Goal: Use online tool/utility: Utilize a website feature to perform a specific function

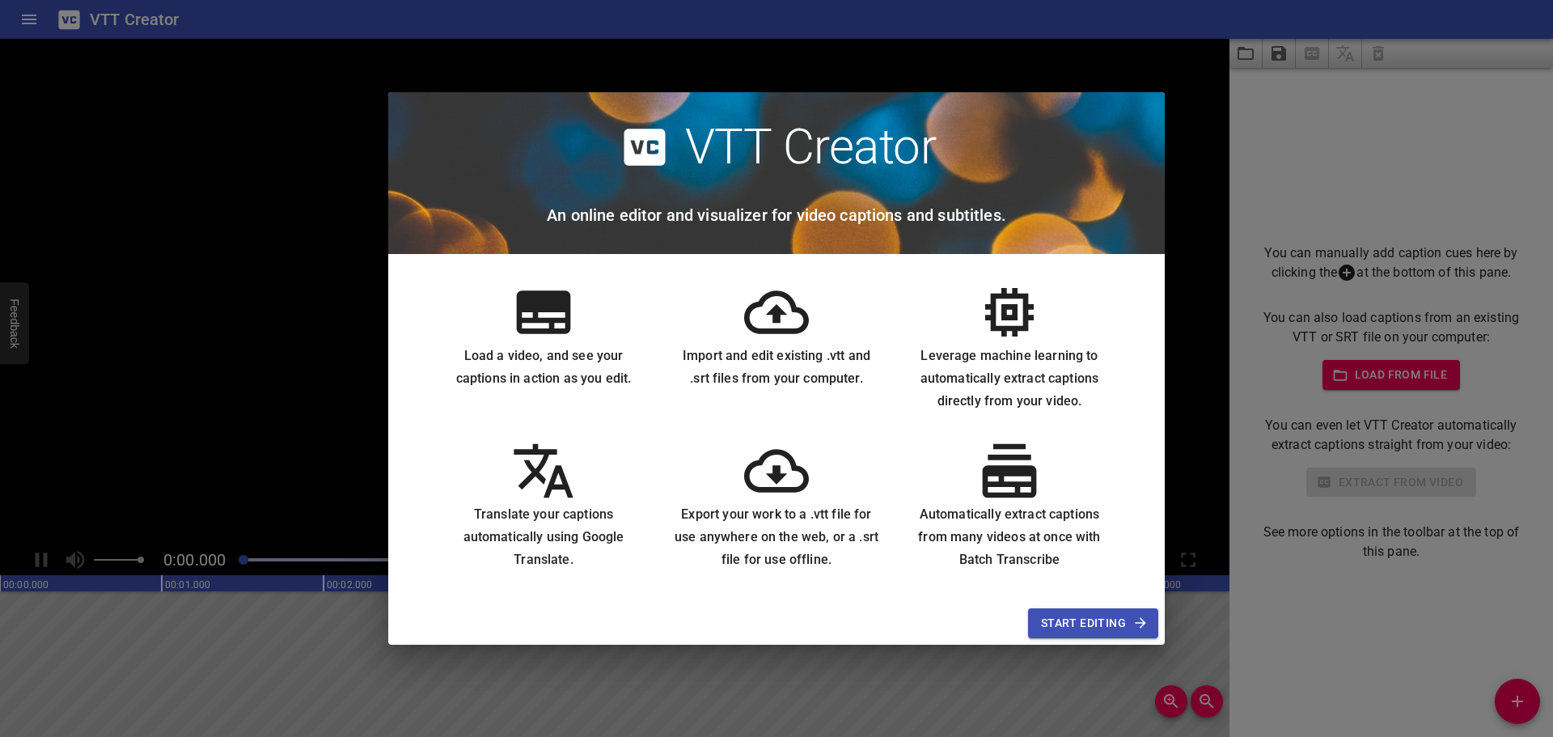
click at [1039, 624] on button "Start Editing" at bounding box center [1093, 623] width 130 height 30
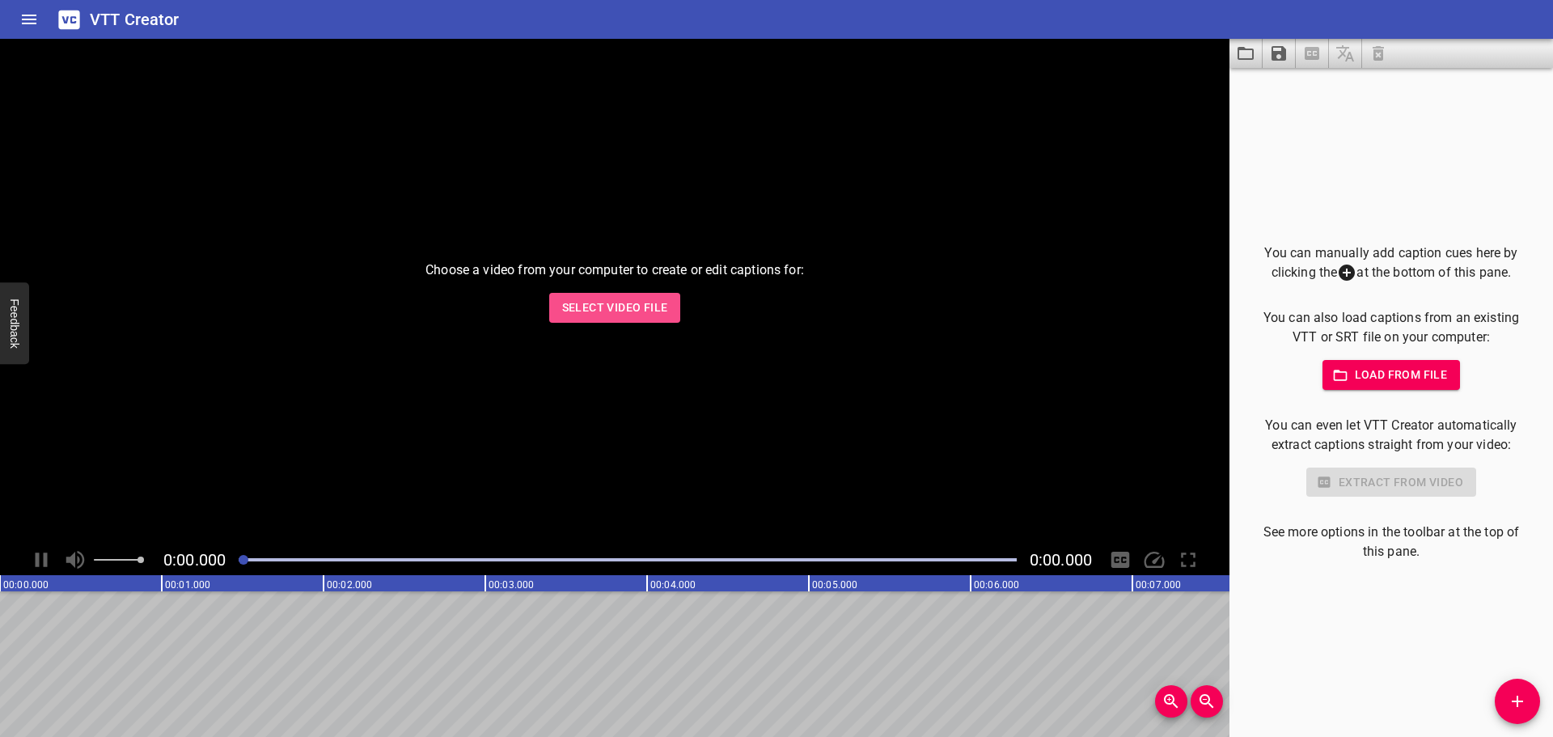
click at [645, 303] on span "Select Video File" at bounding box center [615, 308] width 106 height 20
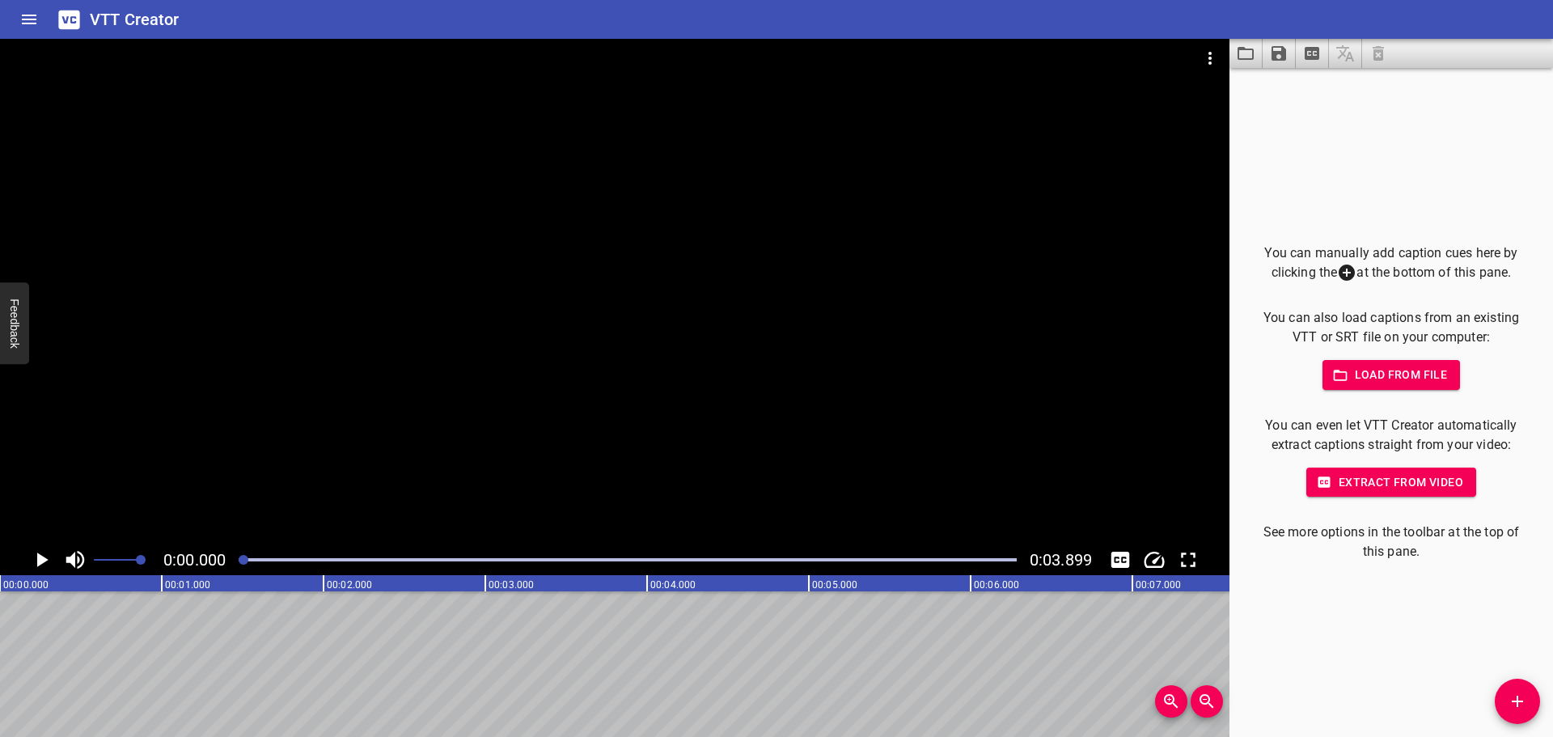
click at [44, 550] on icon "Play/Pause" at bounding box center [41, 559] width 24 height 24
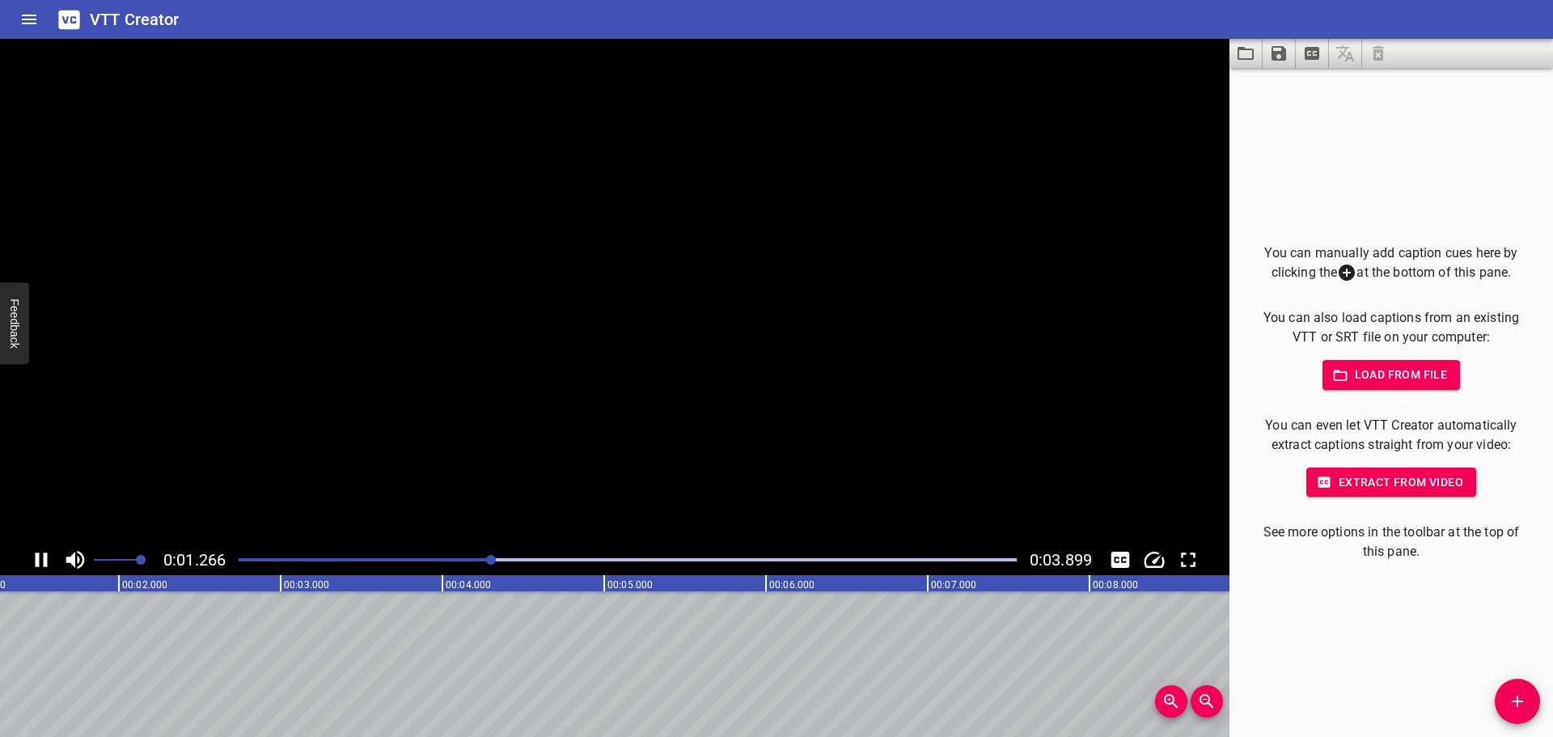
click at [41, 554] on icon "Play/Pause" at bounding box center [41, 559] width 24 height 24
click at [1397, 361] on button "Load from file" at bounding box center [1391, 375] width 138 height 30
click at [1381, 383] on span "Load from file" at bounding box center [1391, 375] width 112 height 20
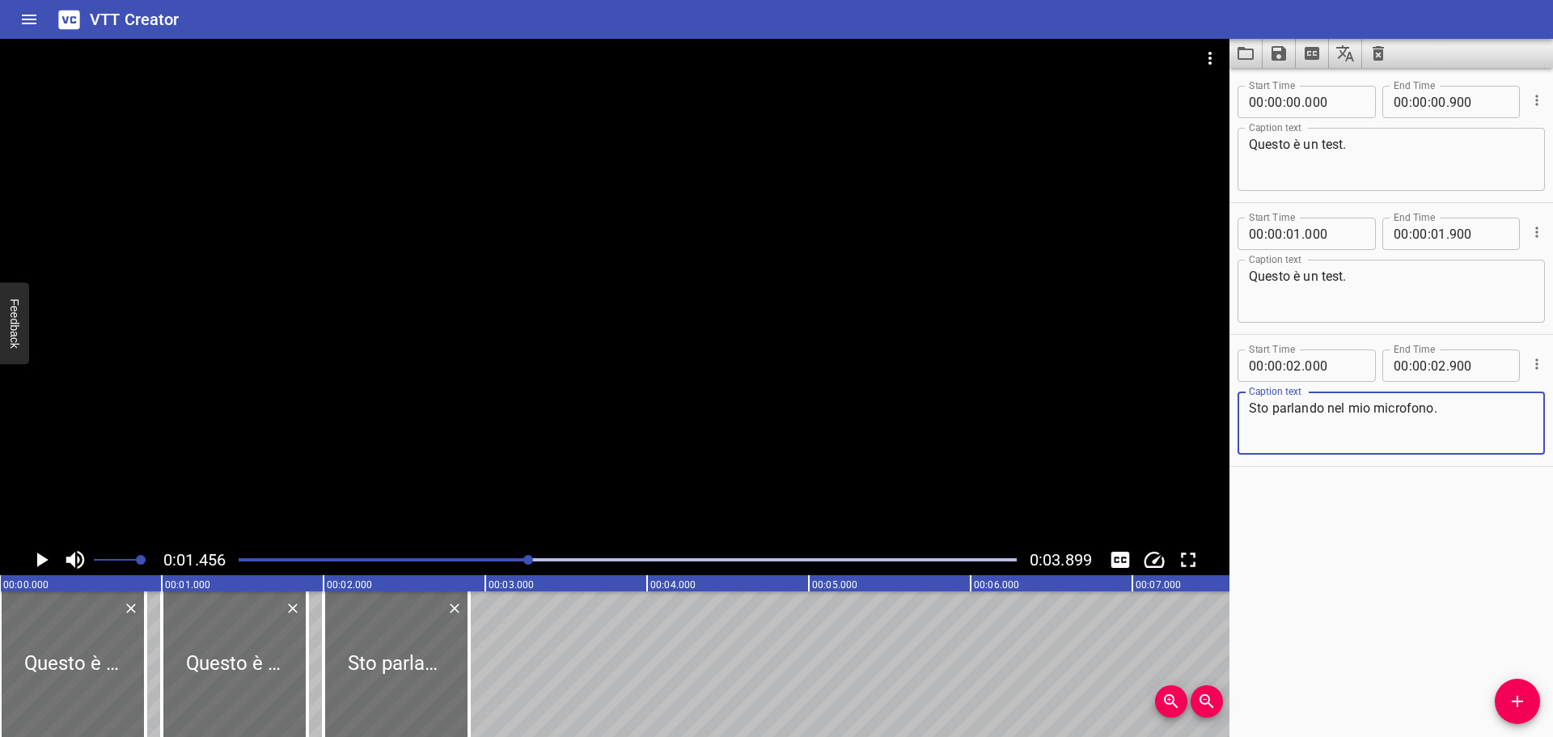
type textarea "Sto parlando nel mio microfono."
click at [28, 556] on button "Play/Pause" at bounding box center [41, 559] width 31 height 31
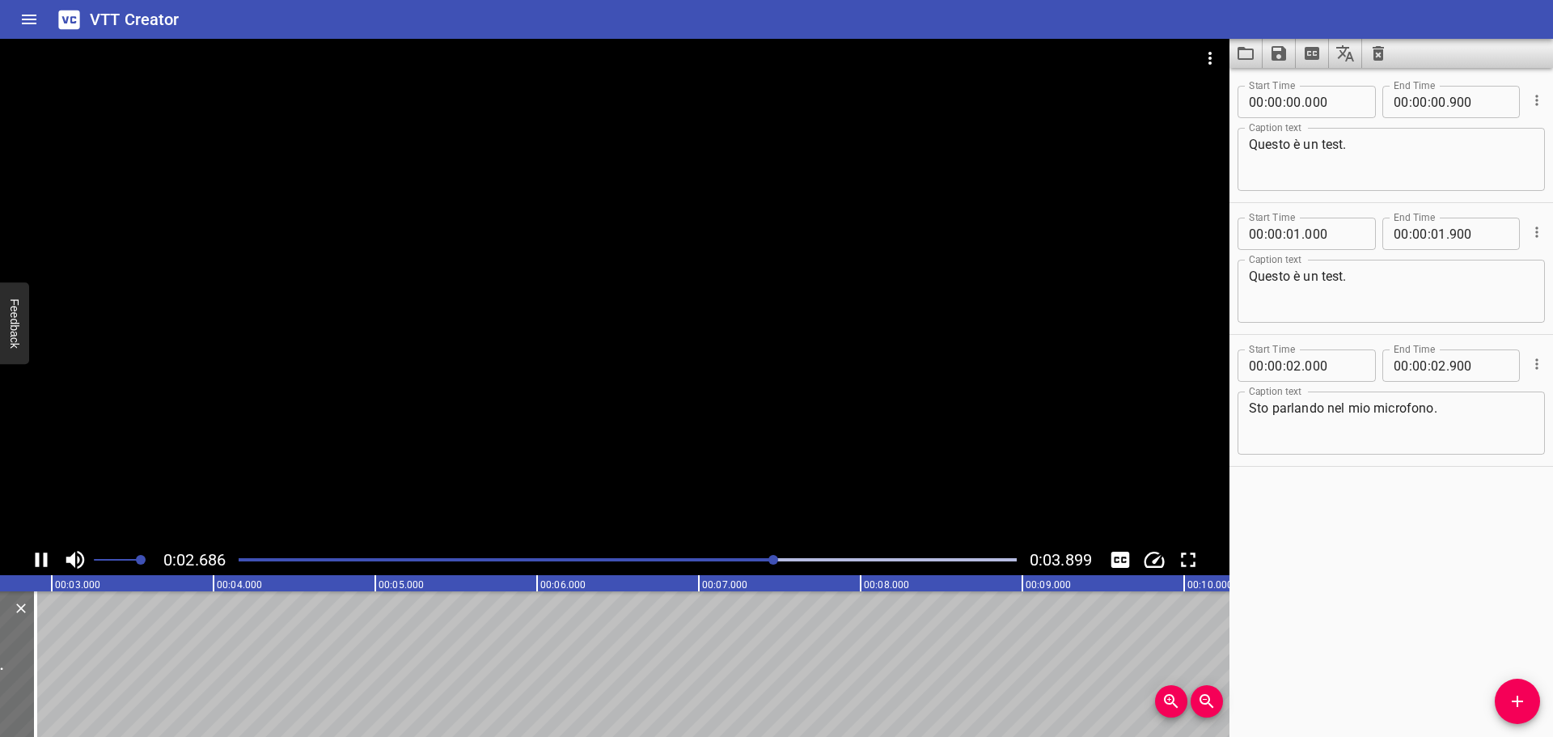
click at [53, 556] on button "Play/Pause" at bounding box center [41, 559] width 31 height 31
click at [484, 557] on div at bounding box center [627, 559] width 797 height 23
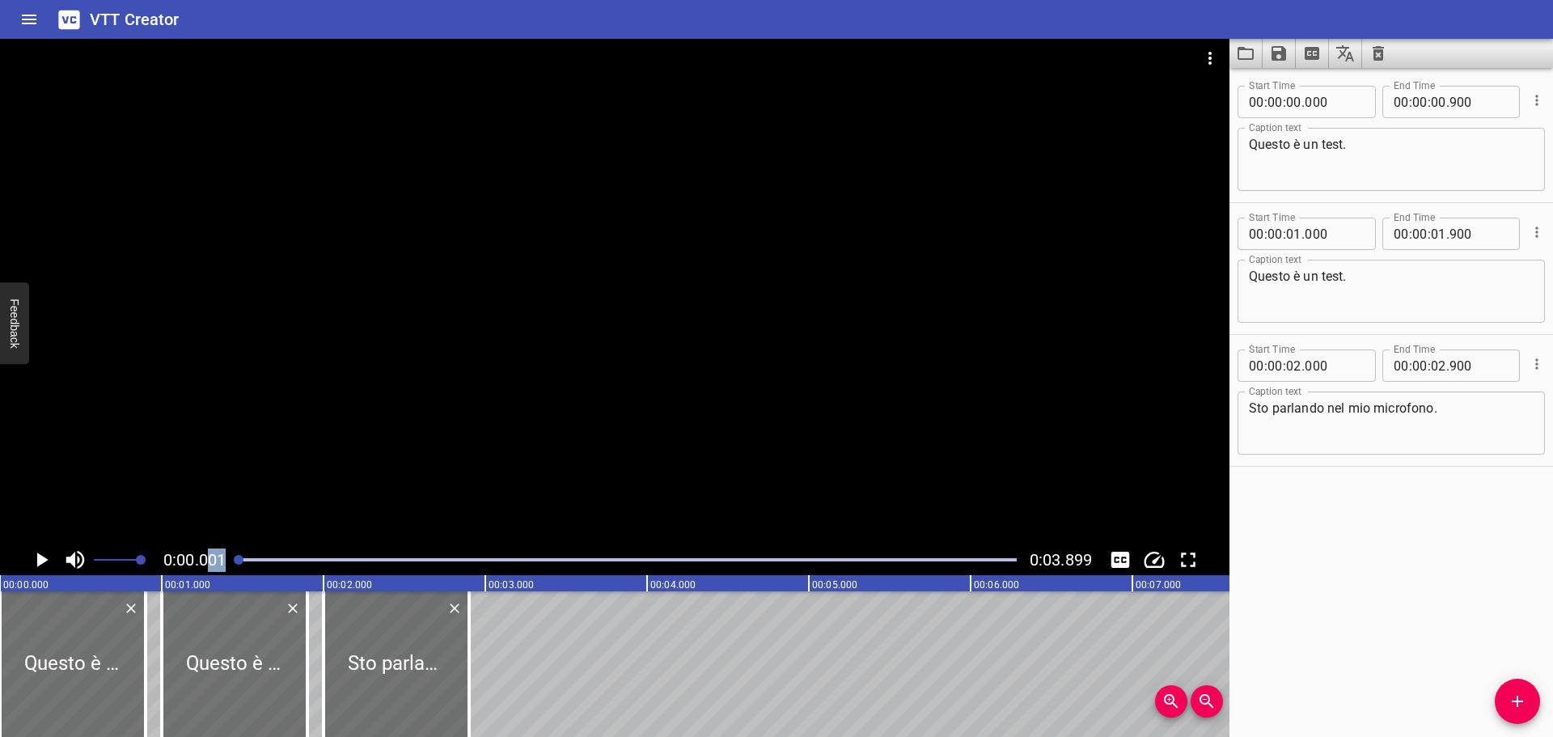
drag, startPoint x: 487, startPoint y: 560, endPoint x: 205, endPoint y: 565, distance: 281.5
click at [206, 565] on div "0:00.001 0:03.899" at bounding box center [614, 559] width 1229 height 31
click at [41, 553] on icon "Play/Pause" at bounding box center [41, 559] width 24 height 24
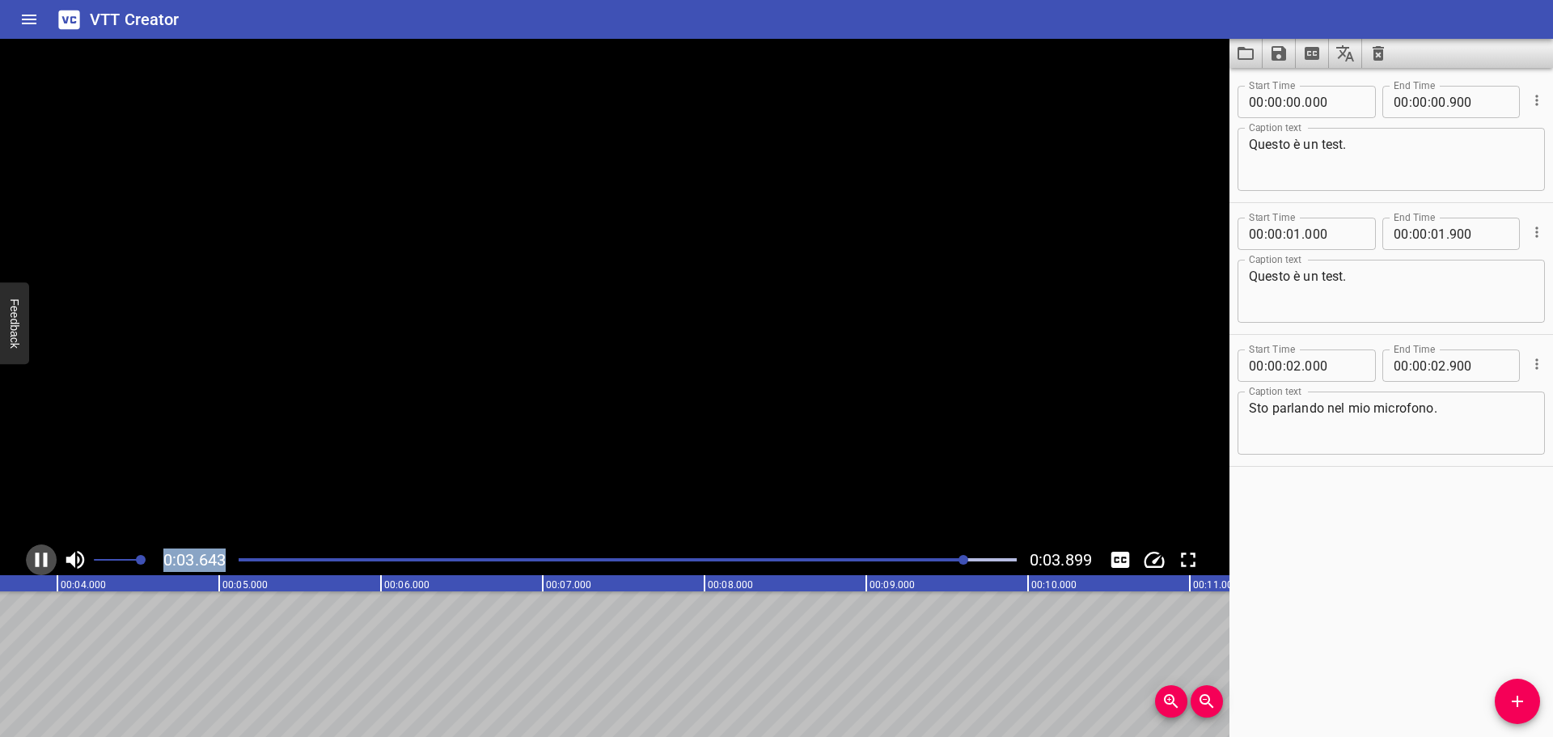
click at [41, 553] on icon "Play/Pause" at bounding box center [41, 559] width 24 height 24
click at [254, 562] on div at bounding box center [627, 559] width 797 height 23
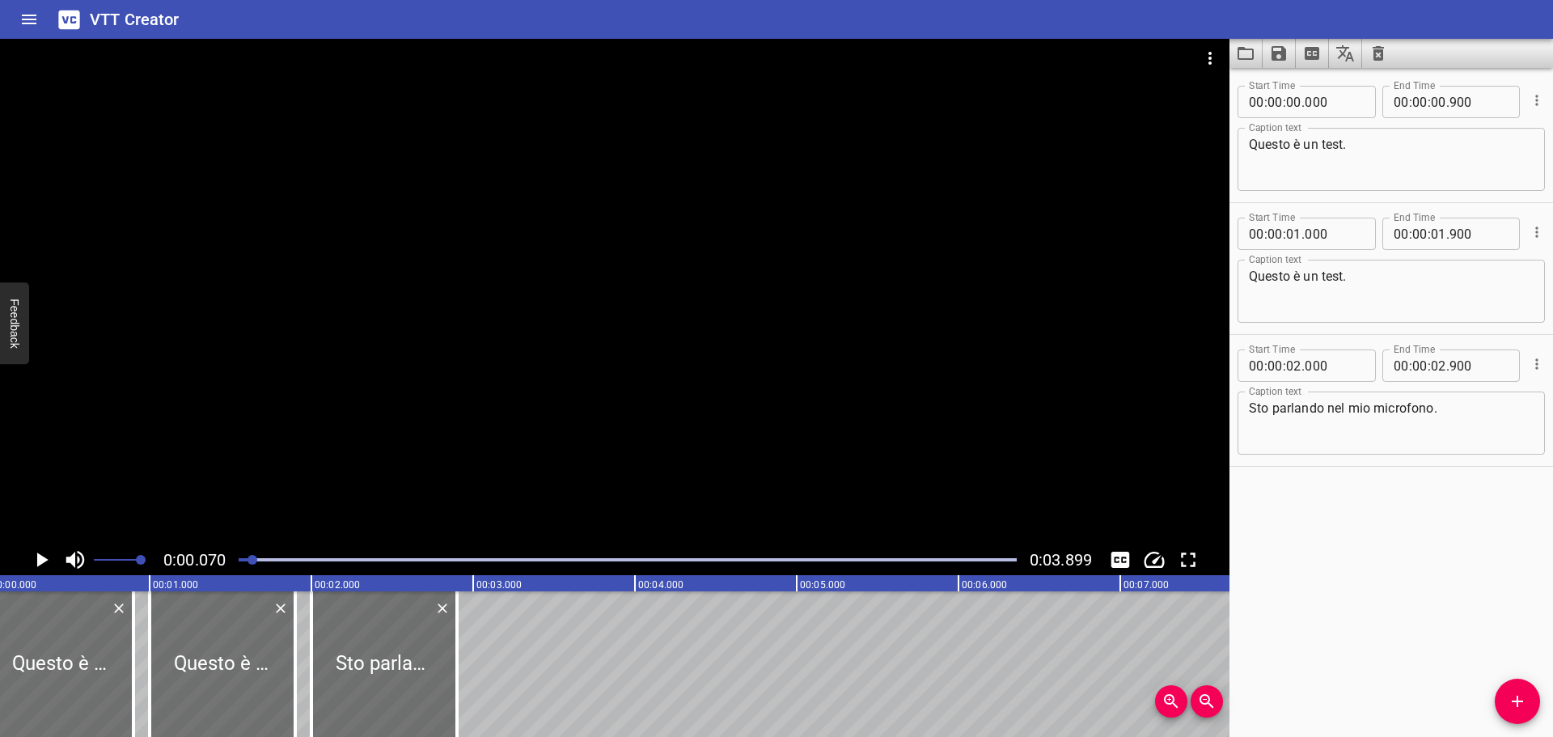
scroll to position [0, 11]
drag, startPoint x: 246, startPoint y: 561, endPoint x: 218, endPoint y: 565, distance: 27.8
click at [218, 565] on div "0:00.070 0:03.899" at bounding box center [614, 559] width 1229 height 31
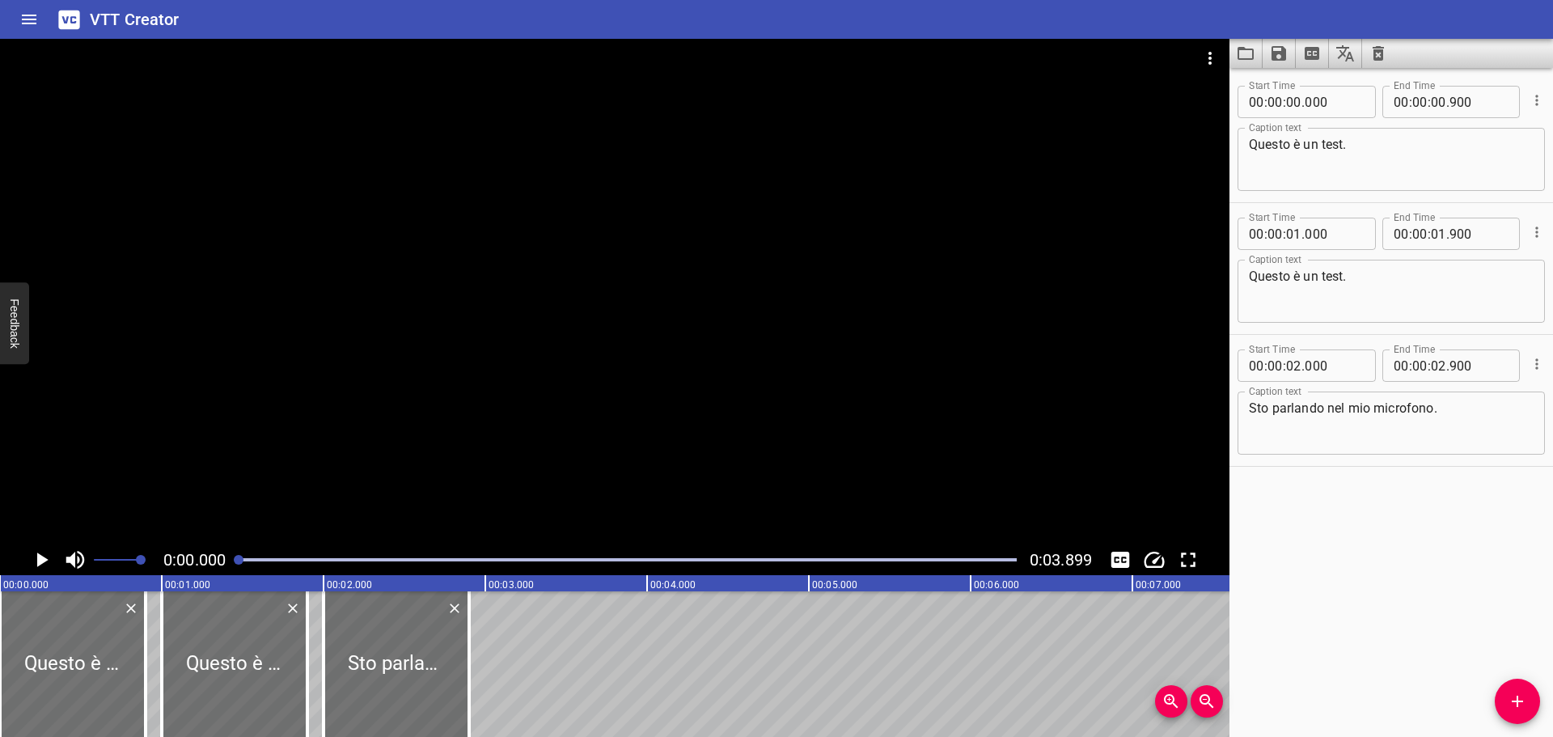
drag, startPoint x: 257, startPoint y: 561, endPoint x: 231, endPoint y: 563, distance: 25.9
click at [231, 563] on div at bounding box center [627, 559] width 797 height 23
click at [34, 557] on icon "Play/Pause" at bounding box center [41, 559] width 24 height 24
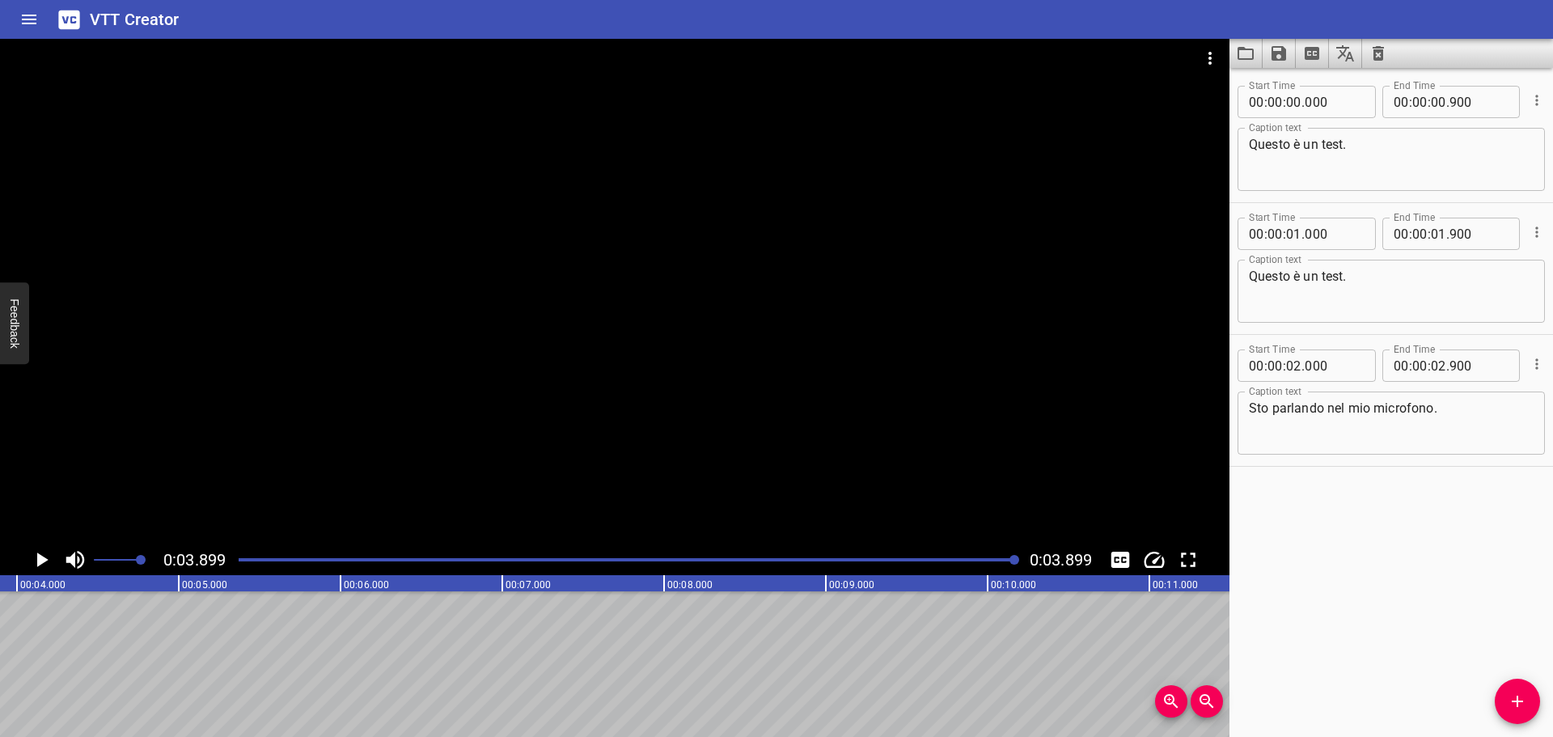
scroll to position [0, 631]
click at [34, 557] on icon "Play/Pause" at bounding box center [41, 559] width 24 height 24
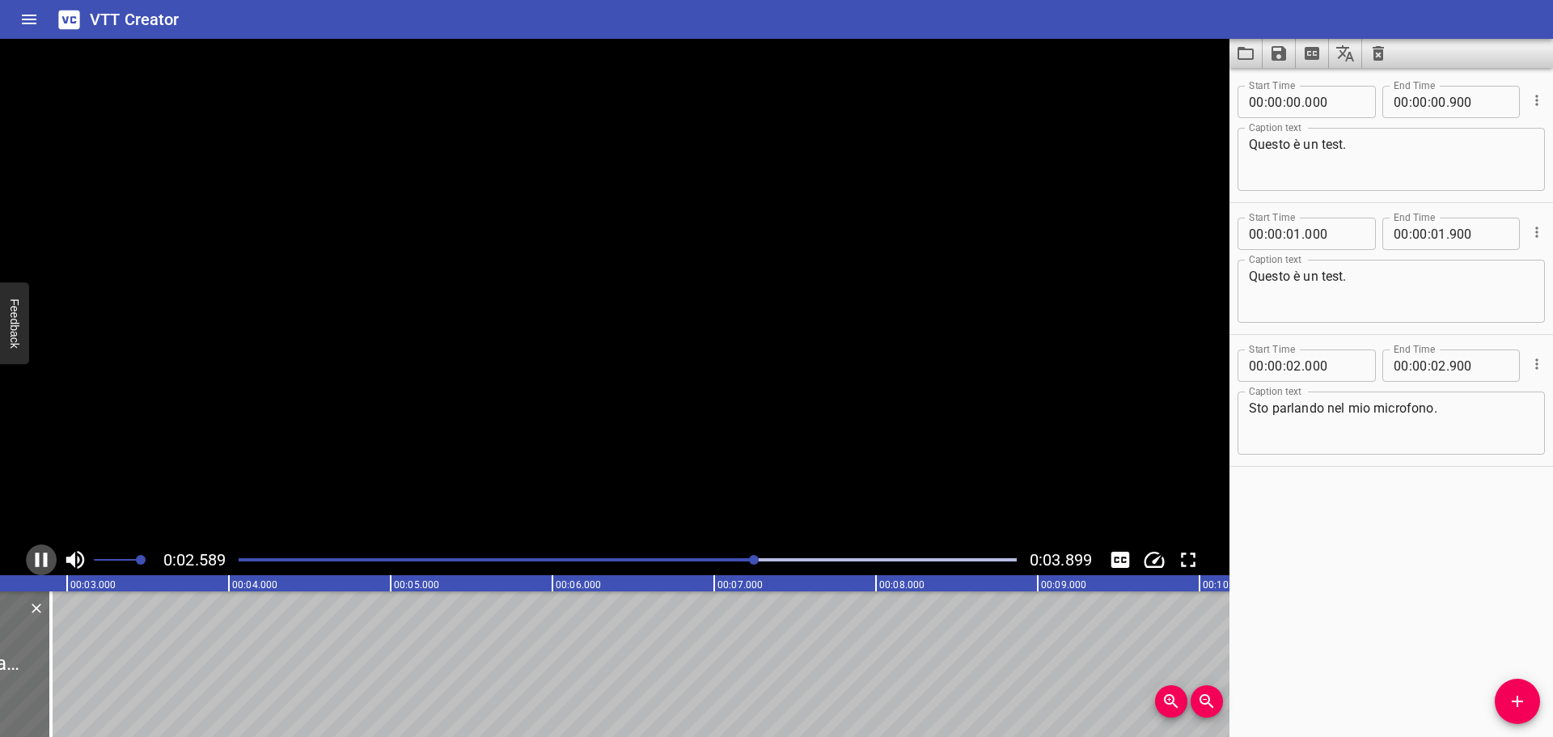
click at [34, 557] on icon "Play/Pause" at bounding box center [41, 559] width 24 height 24
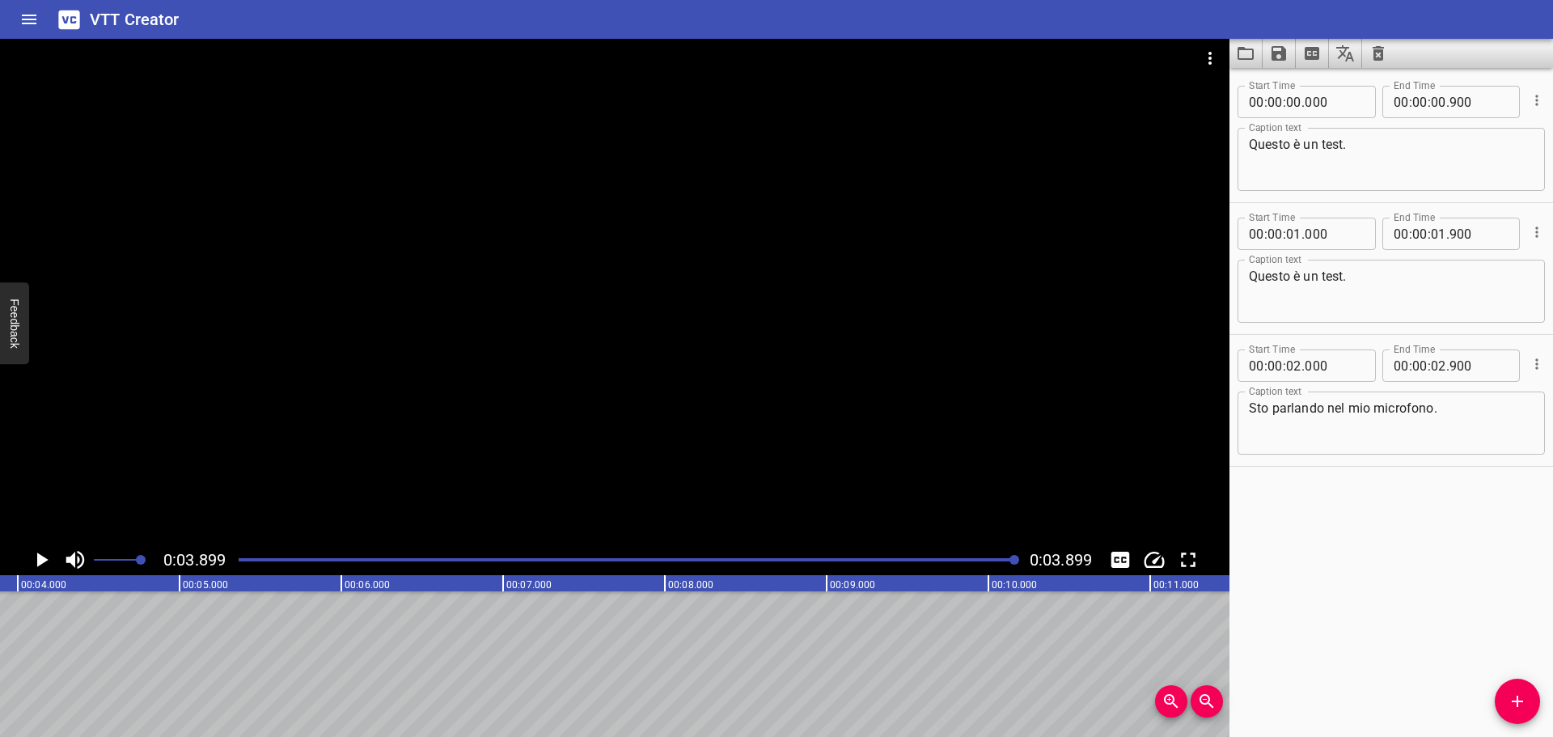
scroll to position [0, 631]
click at [34, 557] on icon "Play/Pause" at bounding box center [41, 559] width 24 height 24
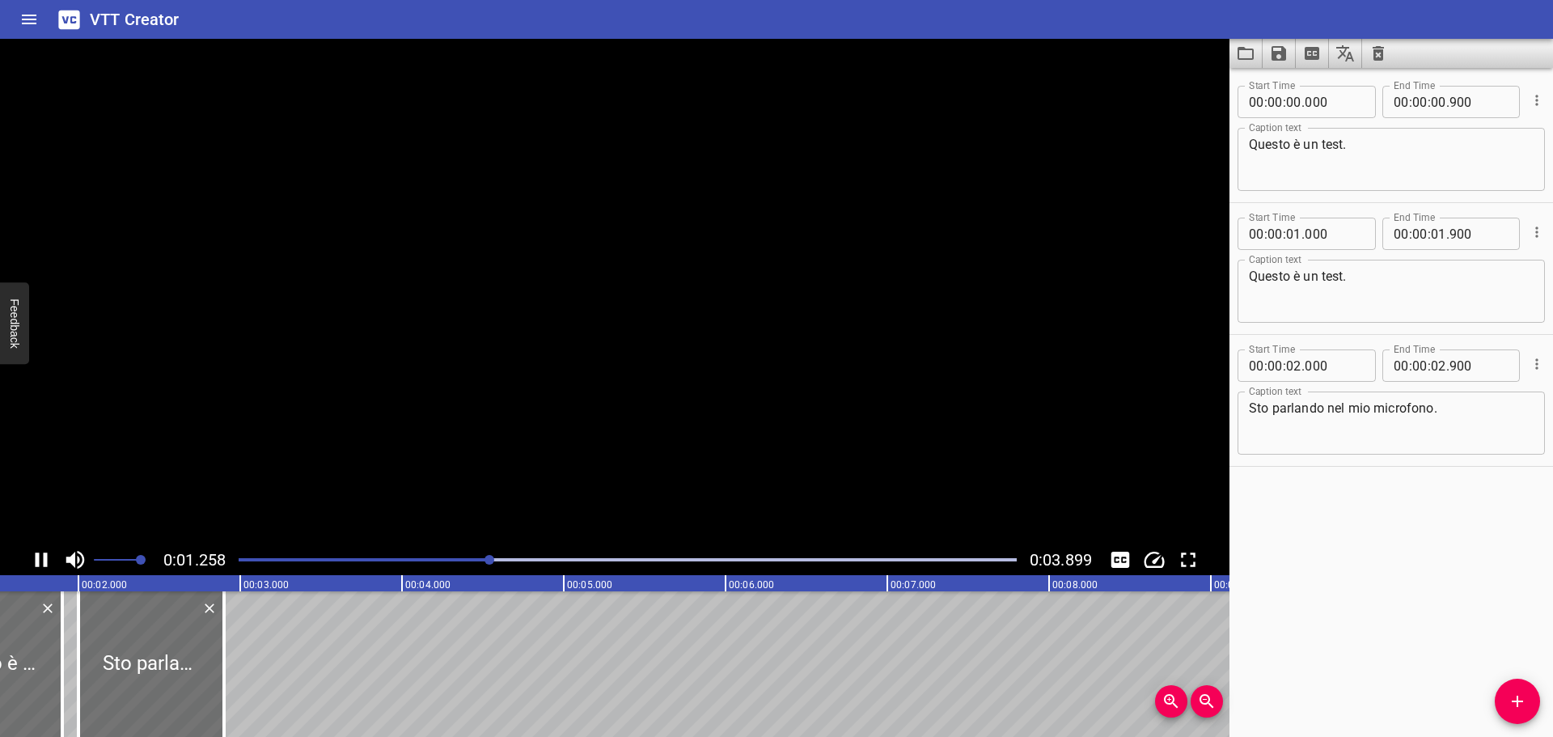
click at [34, 557] on icon "Play/Pause" at bounding box center [41, 559] width 24 height 24
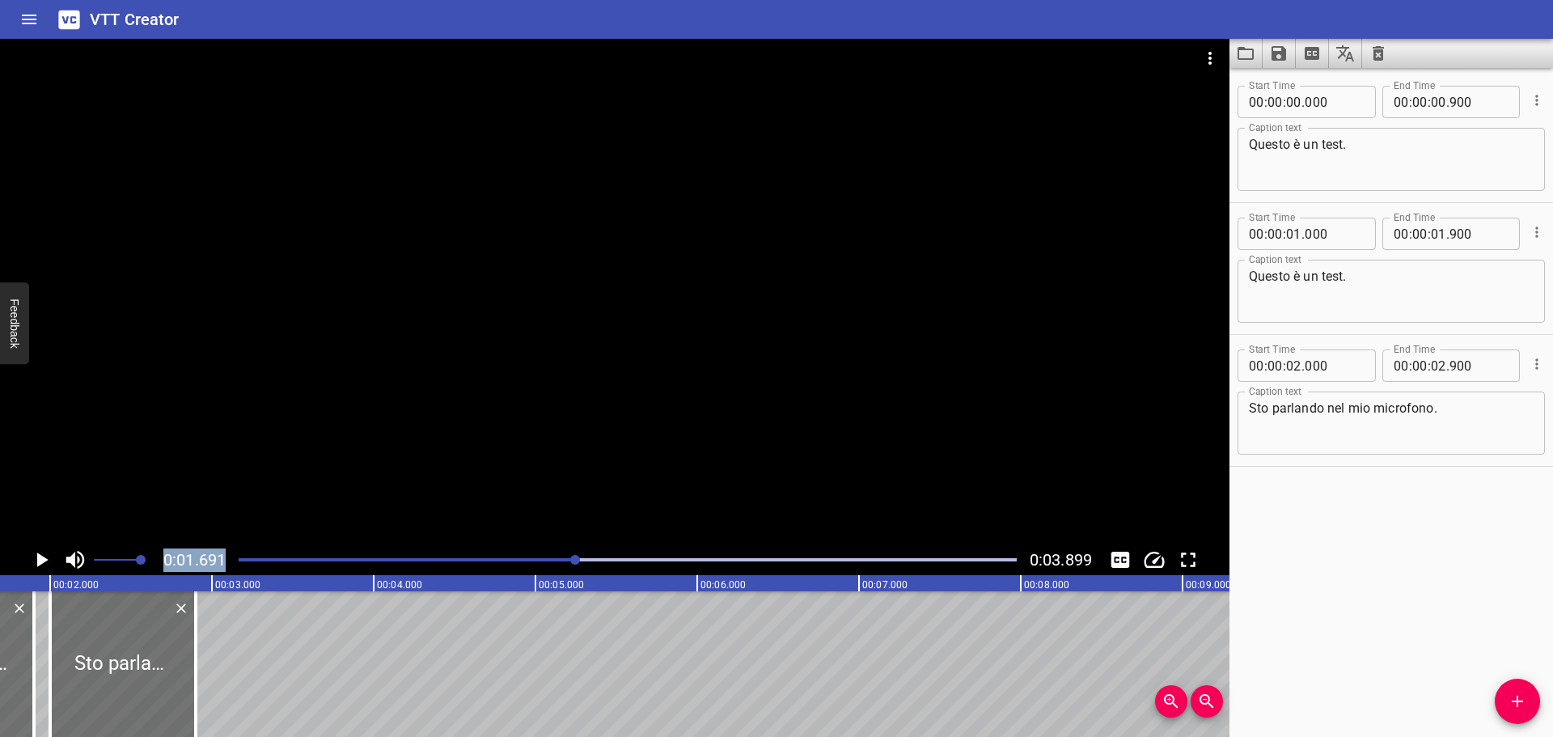
drag, startPoint x: 313, startPoint y: 561, endPoint x: 260, endPoint y: 552, distance: 54.2
click at [257, 530] on div "0:01.691 0:03.899" at bounding box center [614, 307] width 1229 height 536
click at [260, 552] on div at bounding box center [627, 559] width 797 height 23
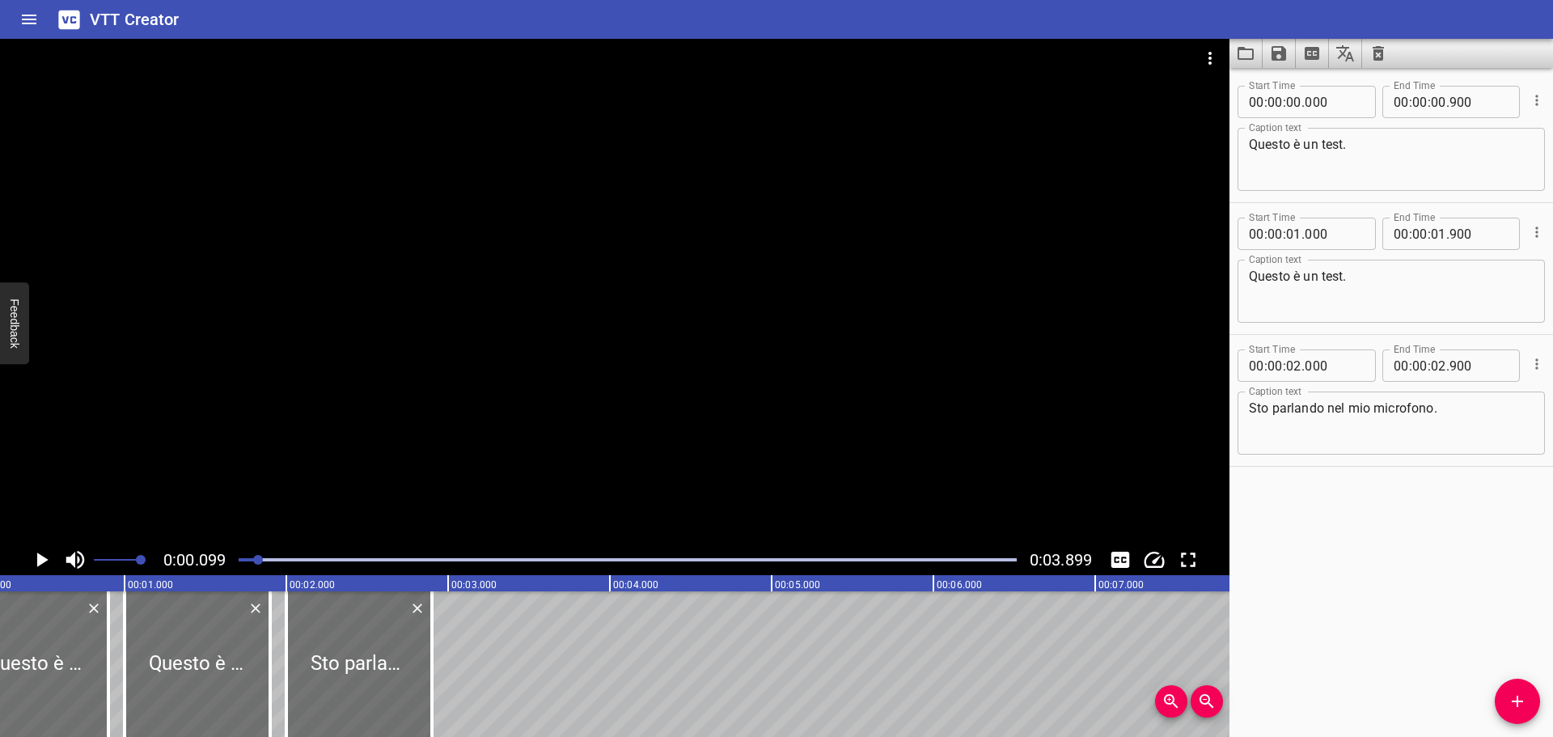
scroll to position [0, 16]
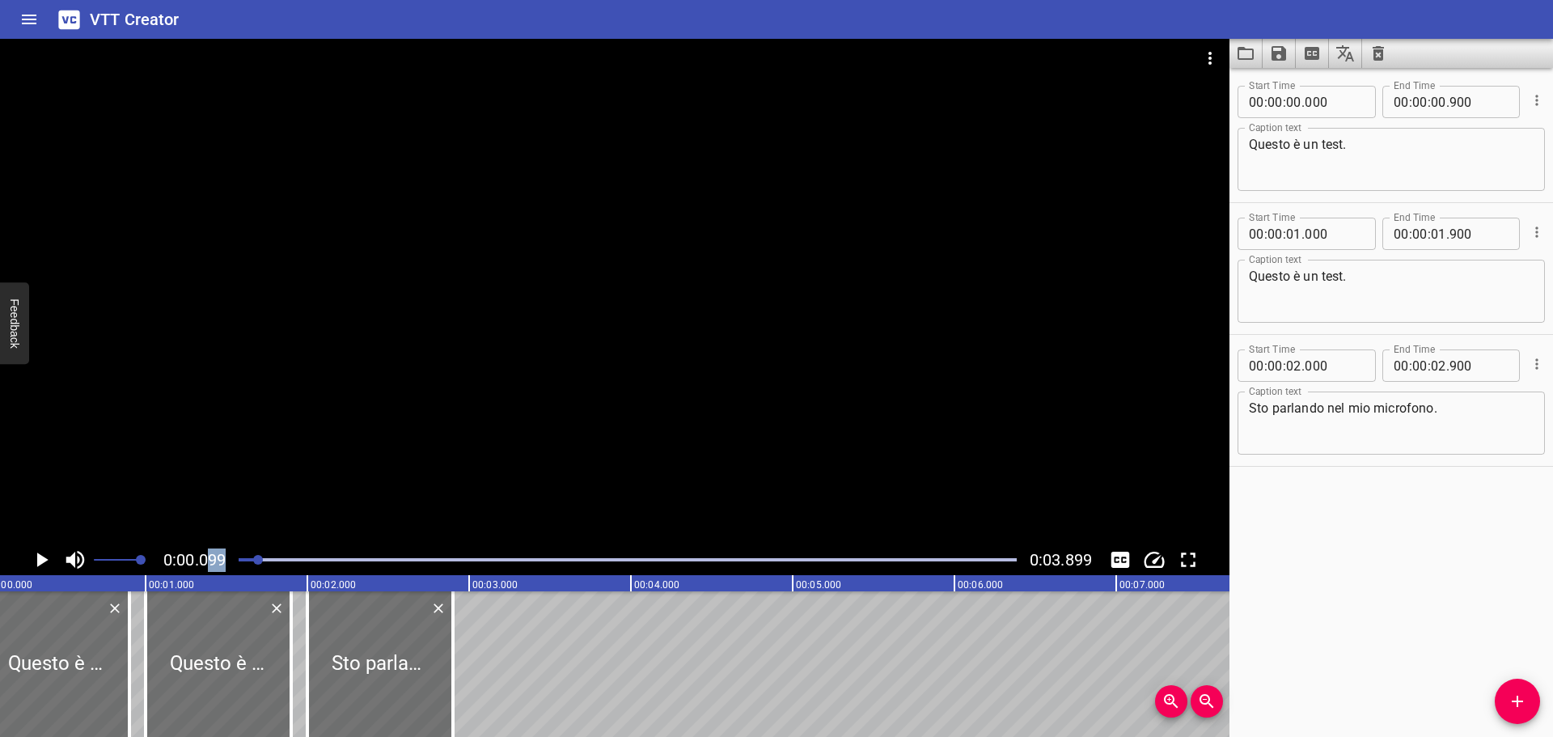
drag, startPoint x: 255, startPoint y: 565, endPoint x: 211, endPoint y: 569, distance: 43.8
click at [211, 569] on div "0:00.099 0:03.899" at bounding box center [614, 559] width 1229 height 31
click at [36, 559] on icon "Play/Pause" at bounding box center [41, 559] width 24 height 24
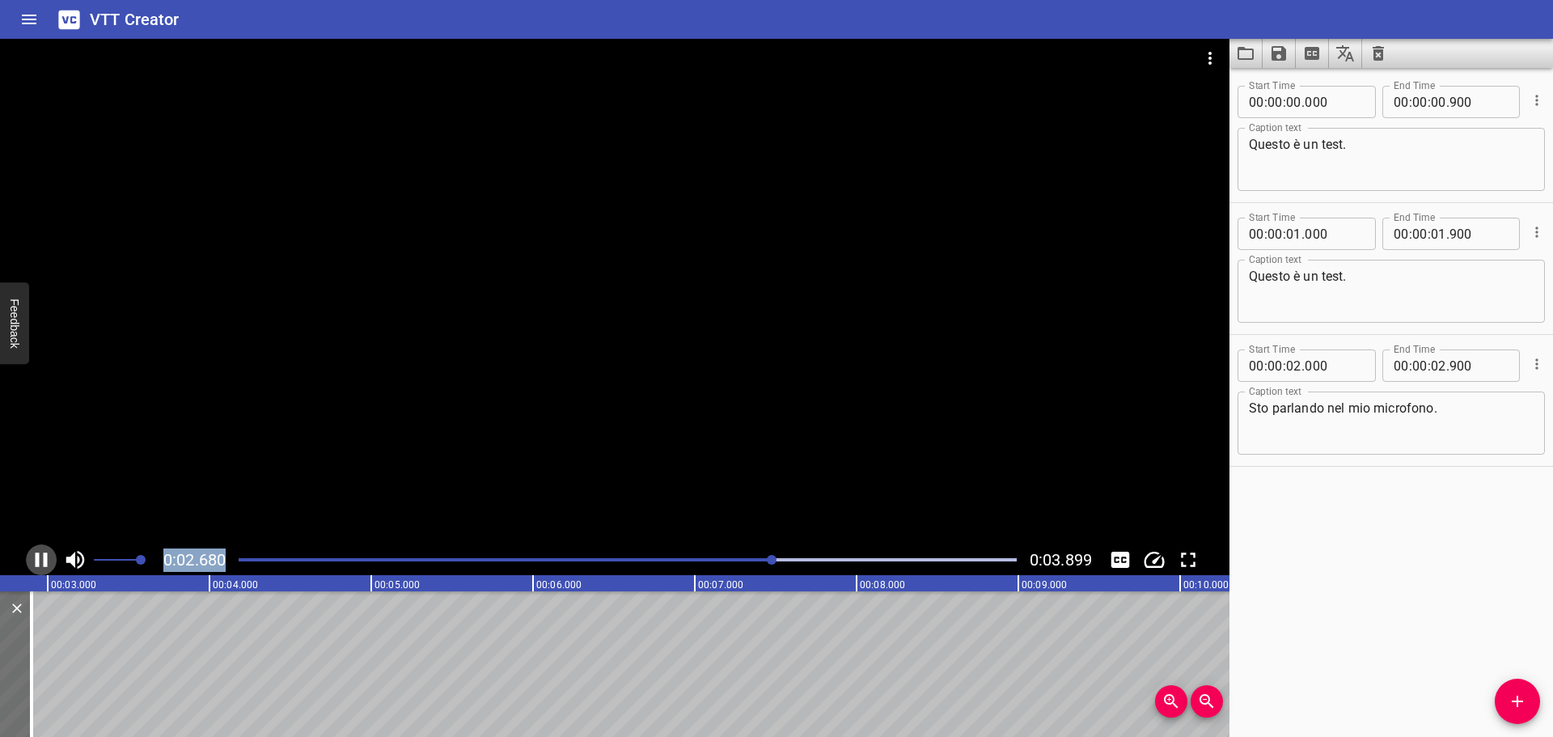
click at [36, 558] on icon "Play/Pause" at bounding box center [42, 559] width 12 height 15
